Goal: Entertainment & Leisure: Consume media (video, audio)

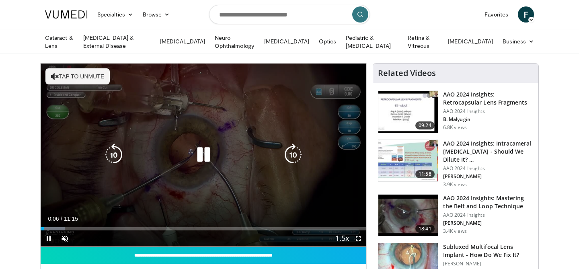
click at [91, 78] on button "Tap to unmute" at bounding box center [77, 76] width 64 height 16
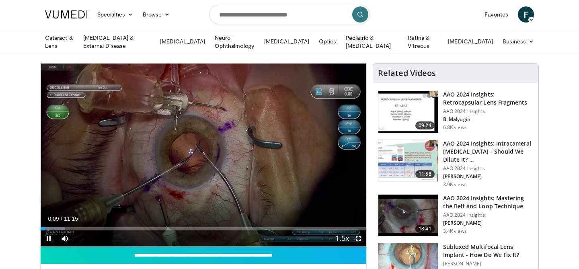
click at [359, 237] on span "Video Player" at bounding box center [358, 239] width 16 height 16
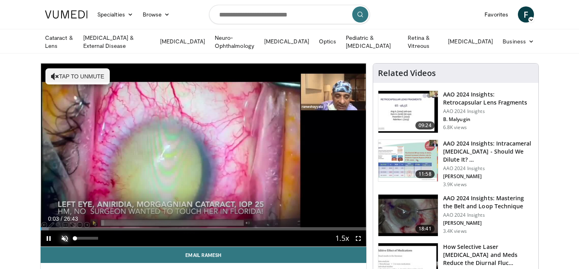
click at [66, 235] on span "Video Player" at bounding box center [65, 239] width 16 height 16
click at [359, 237] on span "Video Player" at bounding box center [358, 239] width 16 height 16
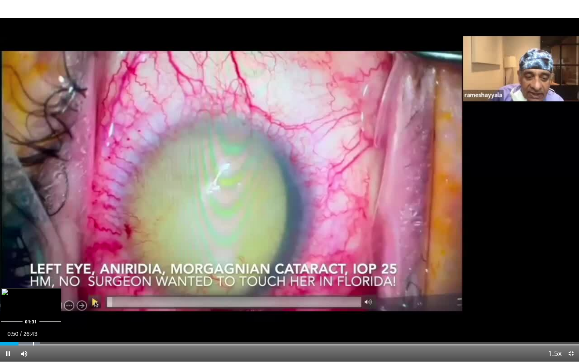
click at [33, 269] on div "Progress Bar" at bounding box center [33, 343] width 1 height 3
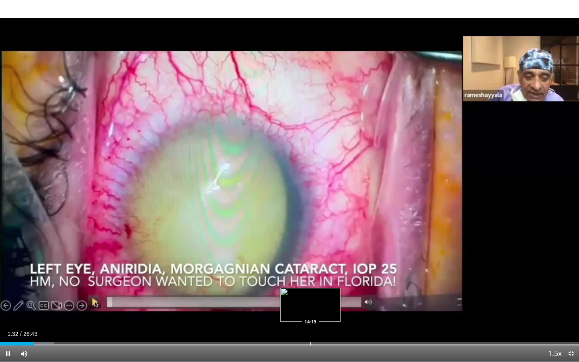
click at [311, 269] on div "Progress Bar" at bounding box center [311, 343] width 1 height 3
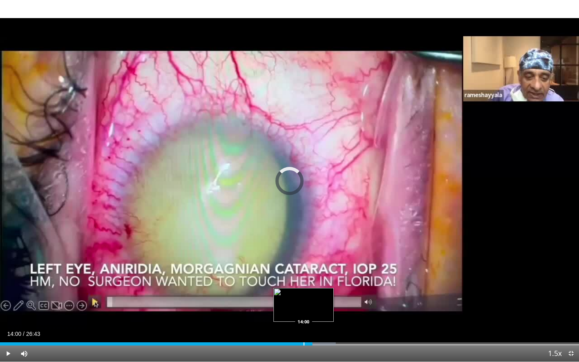
click at [304, 269] on div "Progress Bar" at bounding box center [304, 343] width 1 height 3
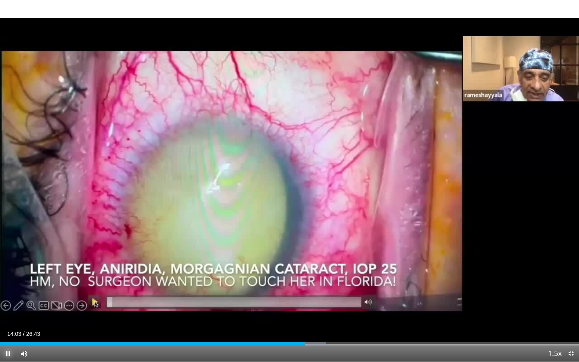
click at [4, 269] on span "Video Player" at bounding box center [8, 354] width 16 height 16
